Goal: Information Seeking & Learning: Learn about a topic

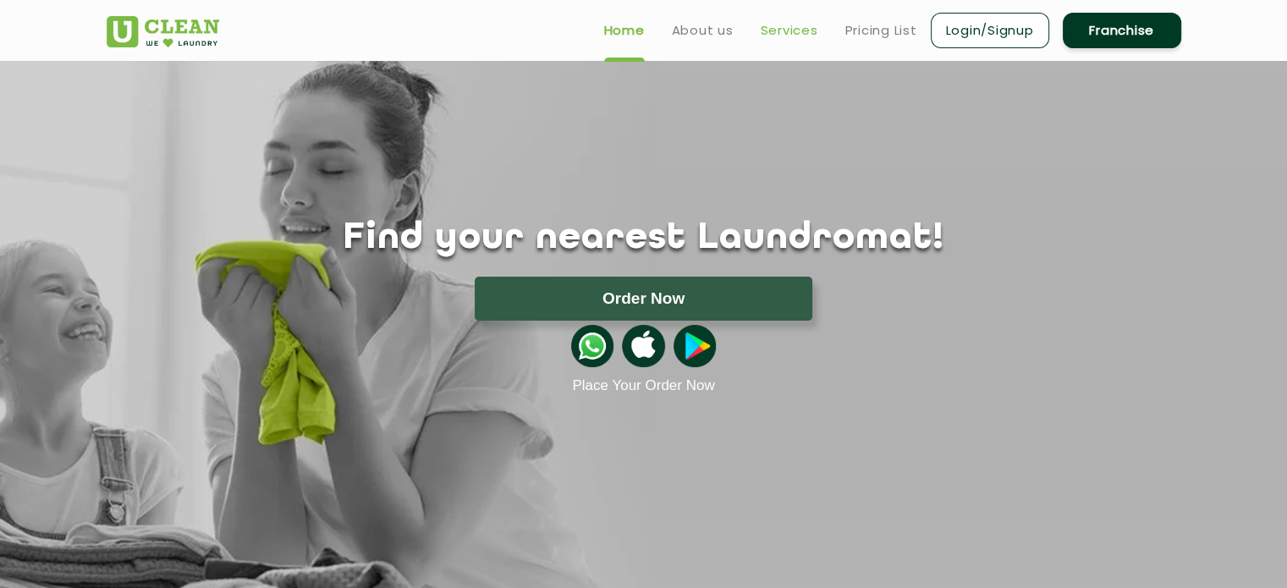
click at [788, 38] on link "Services" at bounding box center [789, 30] width 58 height 20
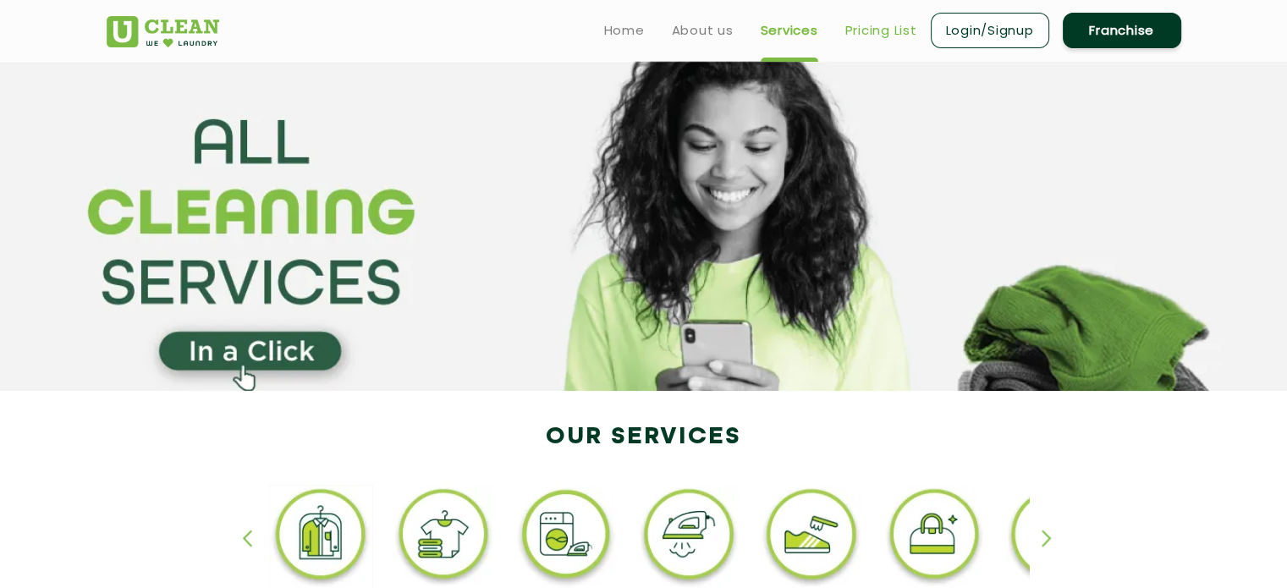
click at [885, 30] on link "Pricing List" at bounding box center [881, 30] width 72 height 20
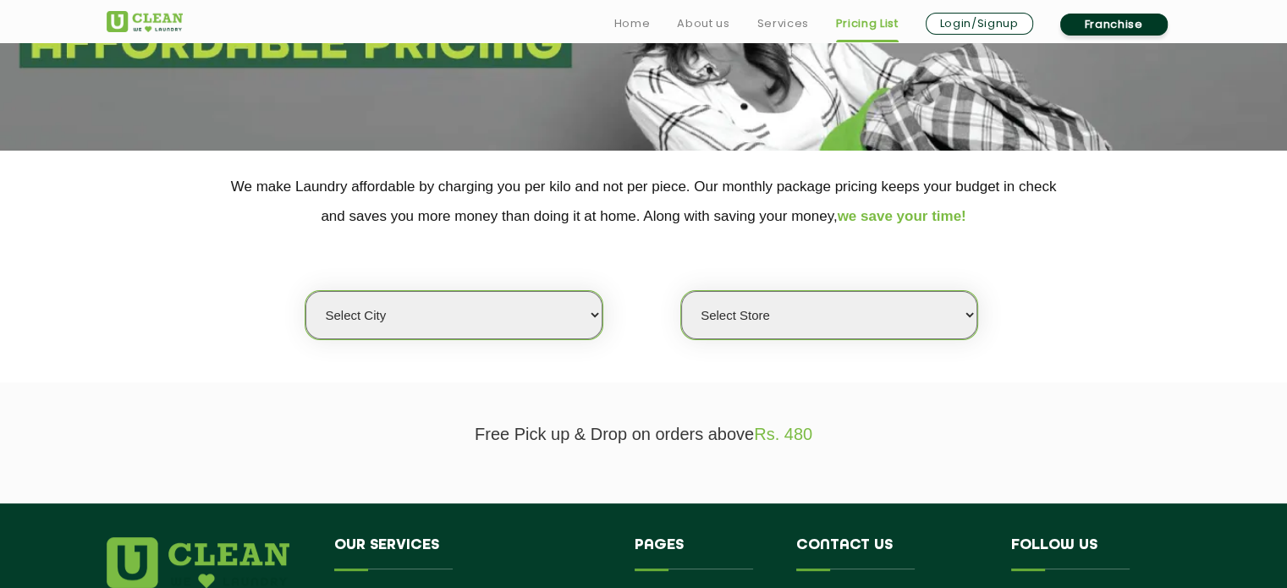
scroll to position [254, 0]
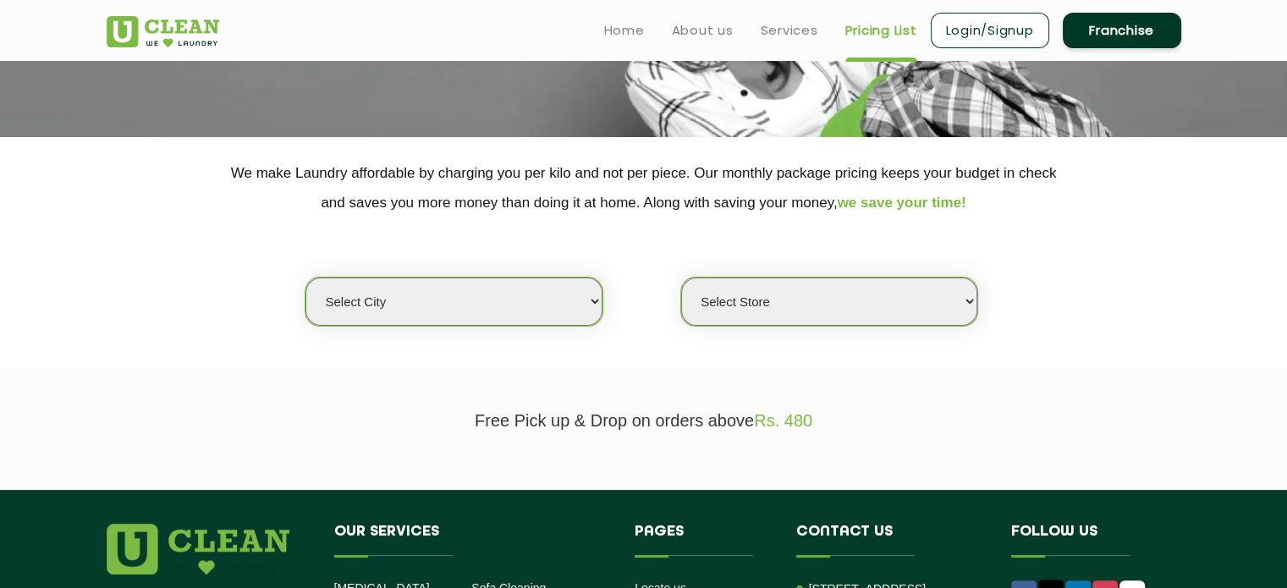
click at [593, 304] on select "Select city [GEOGRAPHIC_DATA] [GEOGRAPHIC_DATA] [GEOGRAPHIC_DATA] [GEOGRAPHIC_D…" at bounding box center [453, 301] width 296 height 48
select select "14"
click at [305, 277] on select "Select city [GEOGRAPHIC_DATA] [GEOGRAPHIC_DATA] [GEOGRAPHIC_DATA] [GEOGRAPHIC_D…" at bounding box center [453, 301] width 296 height 48
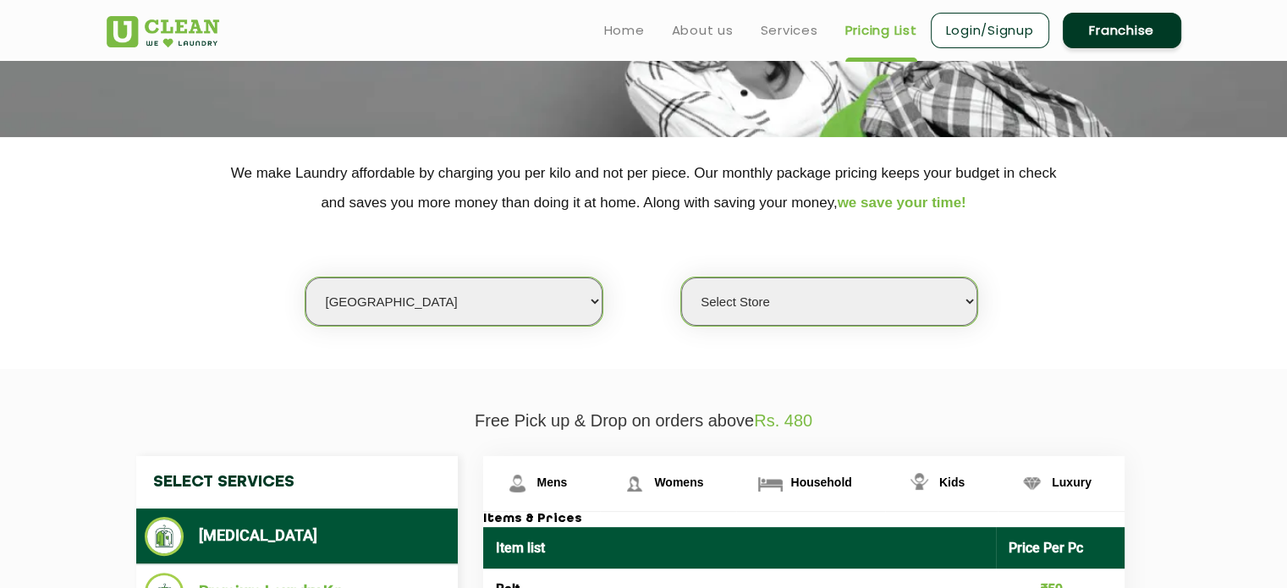
click at [967, 300] on select "Select Store UClean Aliganj UClean Hazratganj [GEOGRAPHIC_DATA] [GEOGRAPHIC_DAT…" at bounding box center [829, 301] width 296 height 48
select select "292"
click at [681, 277] on select "Select Store UClean Aliganj UClean Hazratganj [GEOGRAPHIC_DATA] [GEOGRAPHIC_DAT…" at bounding box center [829, 301] width 296 height 48
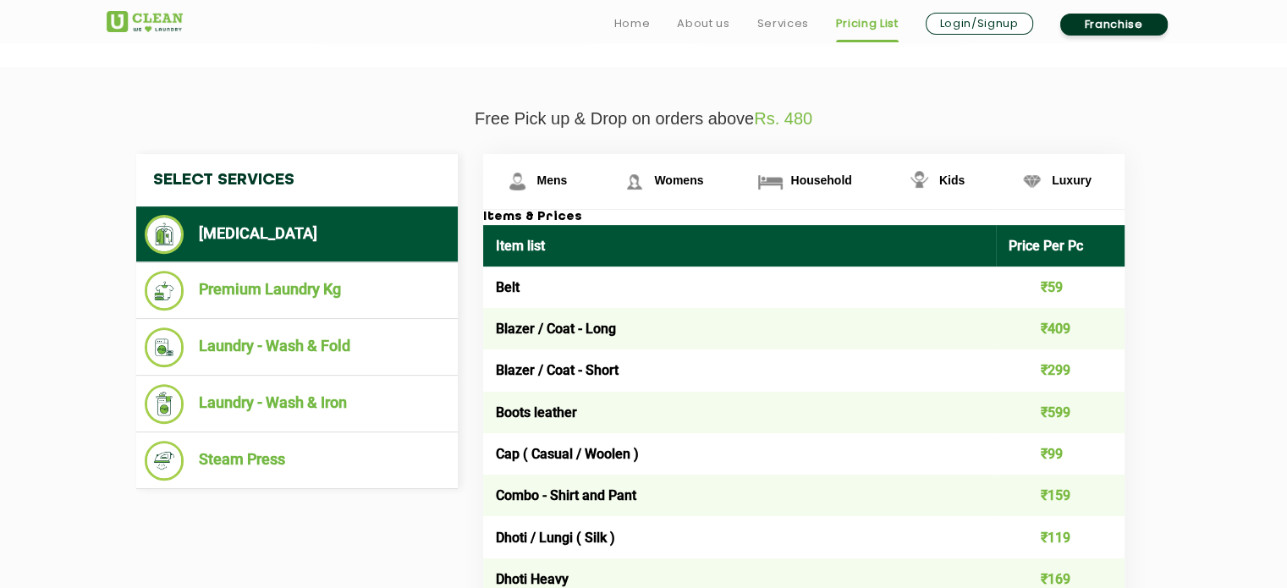
scroll to position [592, 0]
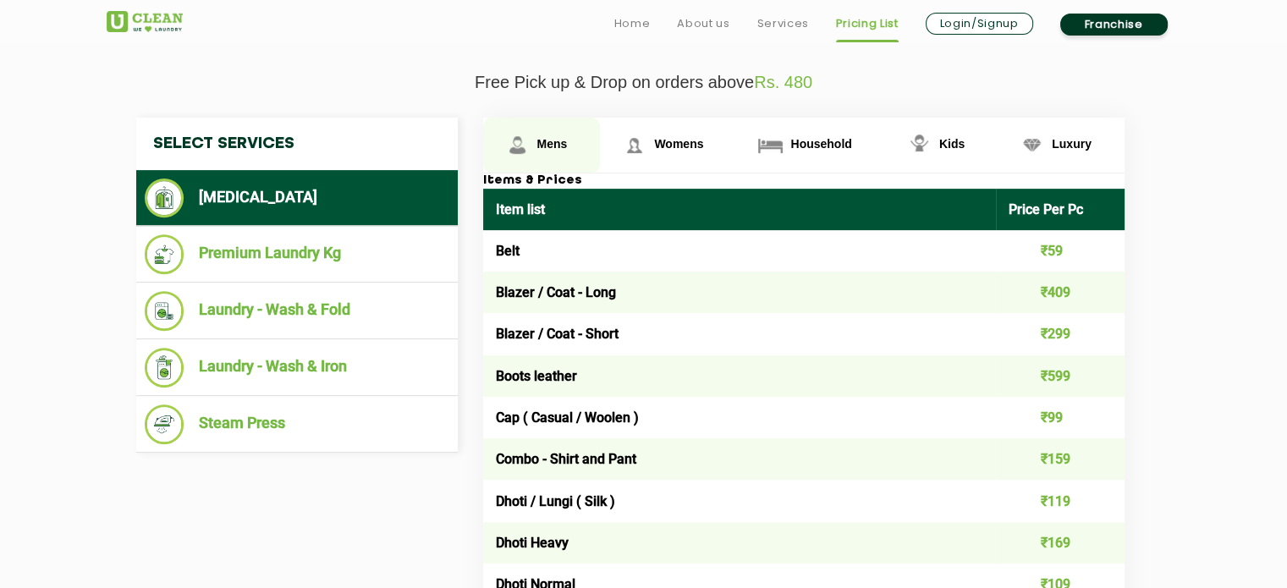
click at [545, 138] on span "Mens" at bounding box center [552, 144] width 30 height 14
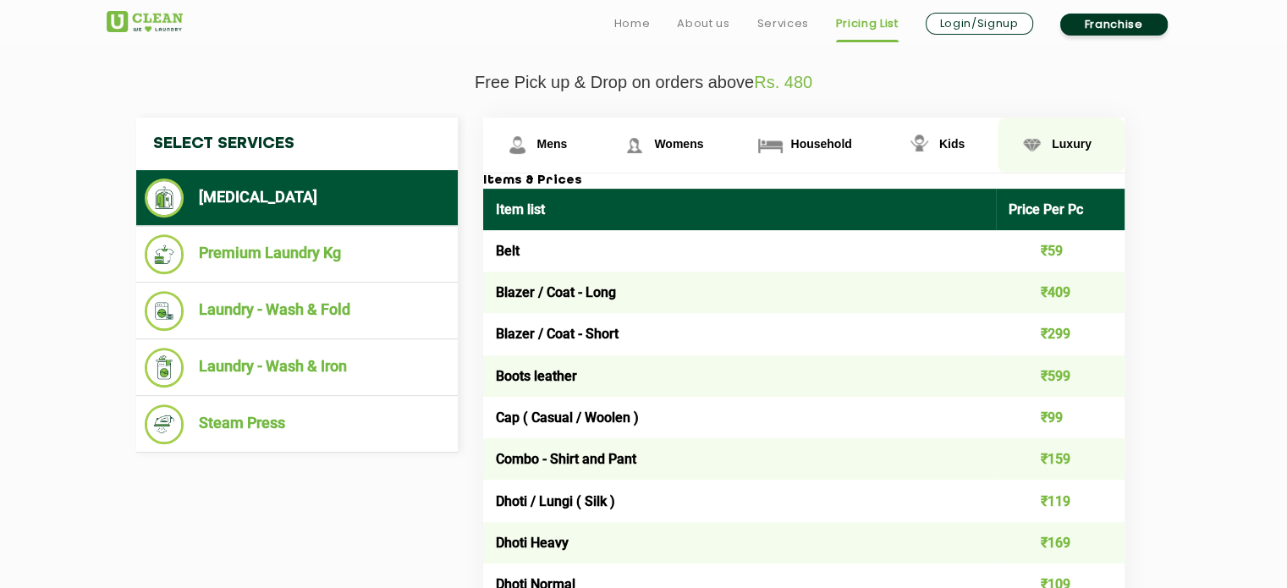
click at [1059, 141] on span "Luxury" at bounding box center [1071, 144] width 40 height 14
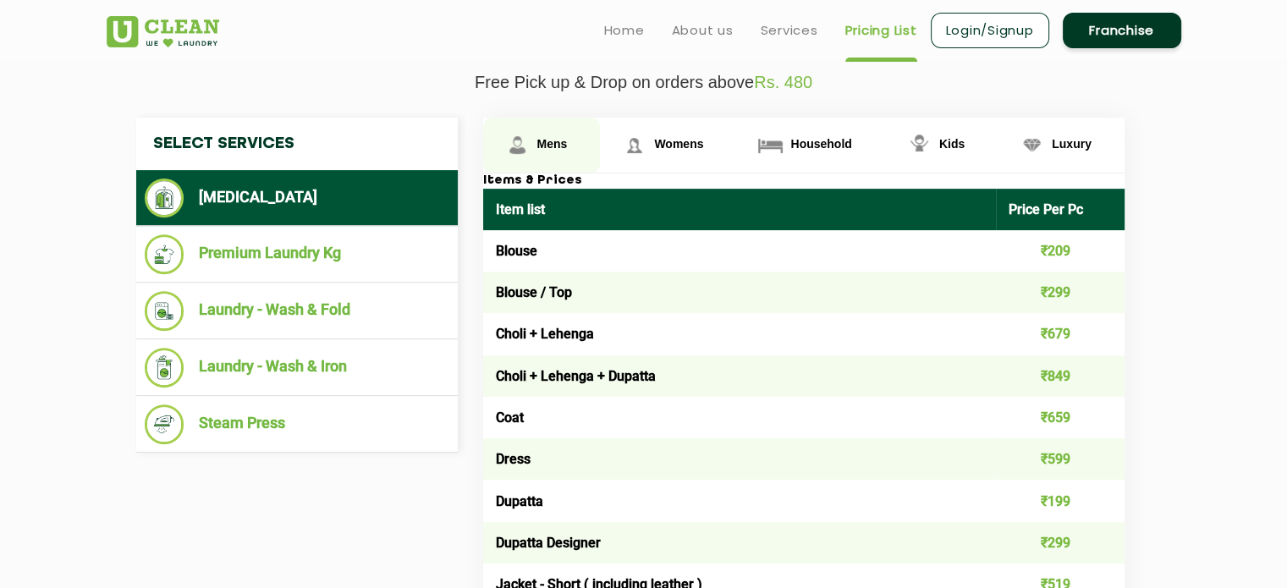
click at [534, 138] on link "Mens" at bounding box center [542, 145] width 118 height 55
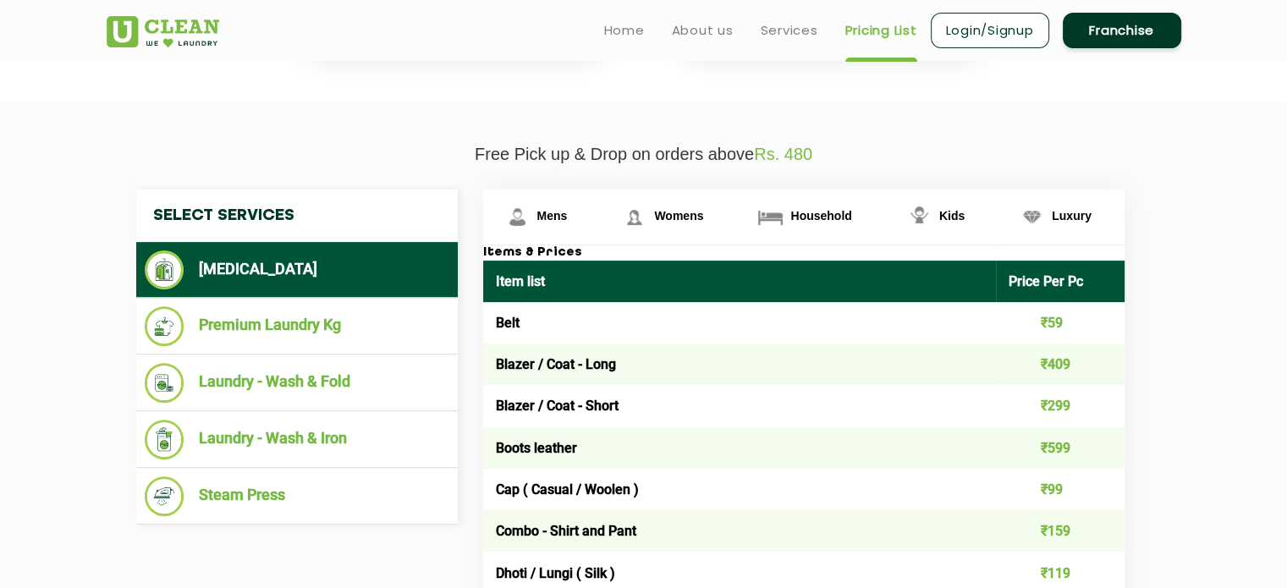
scroll to position [508, 0]
